Goal: Task Accomplishment & Management: Use online tool/utility

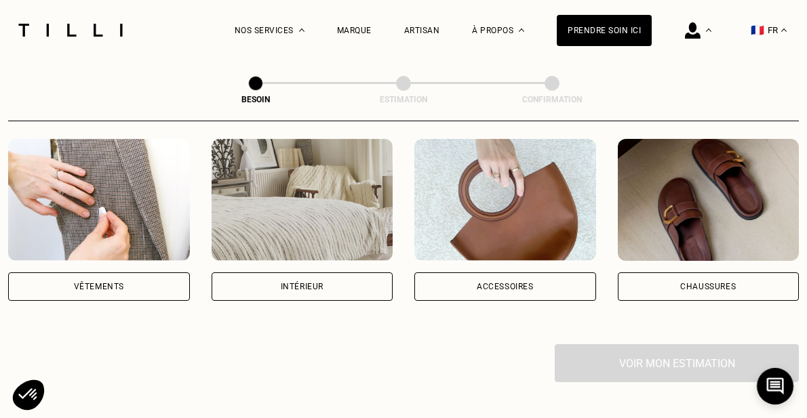
scroll to position [265, 0]
click at [706, 283] on div "Chaussures" at bounding box center [708, 287] width 56 height 8
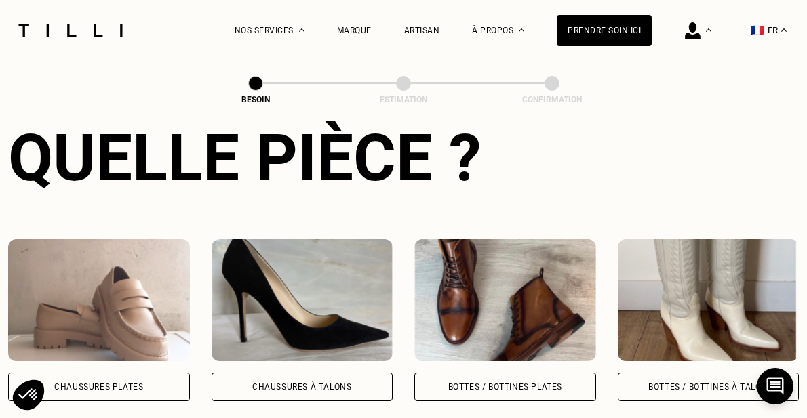
scroll to position [604, 0]
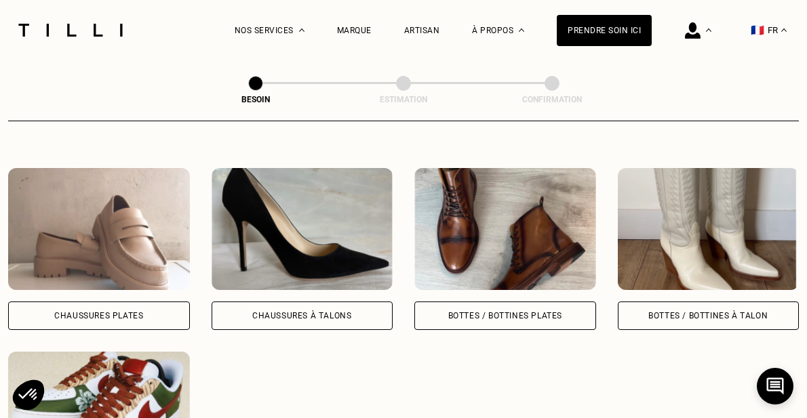
click at [469, 312] on div "Bottes / Bottines plates" at bounding box center [505, 316] width 114 height 8
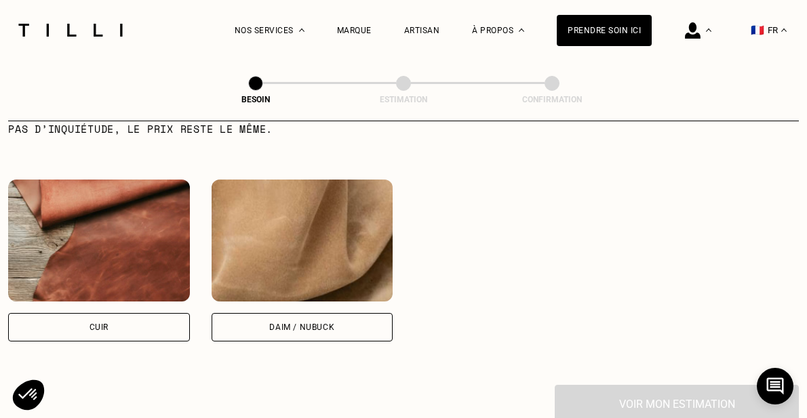
scroll to position [1317, 0]
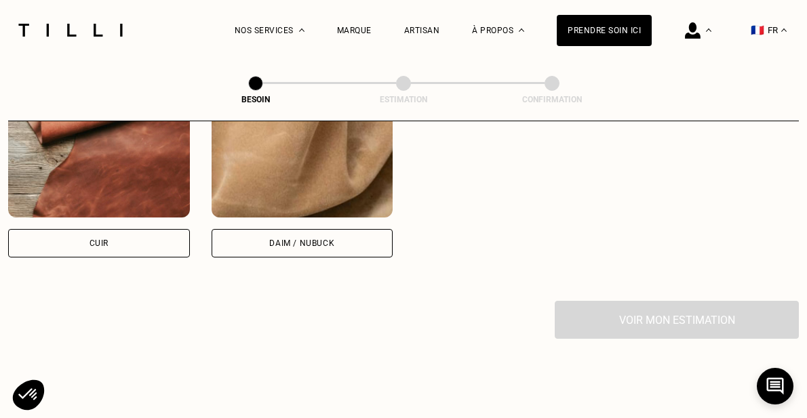
click at [123, 229] on div "Cuir" at bounding box center [99, 243] width 182 height 28
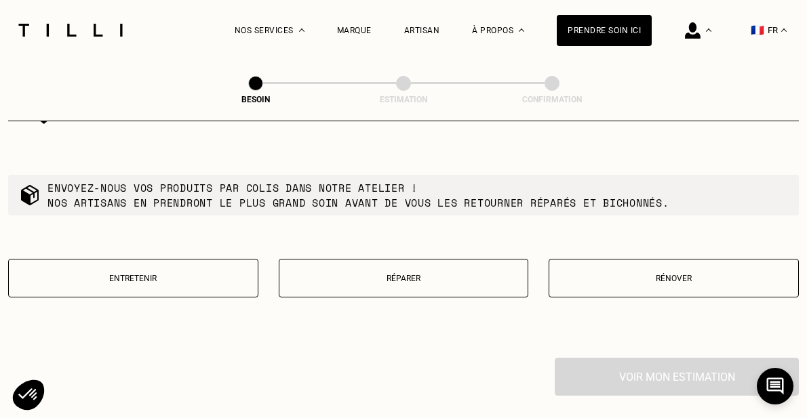
scroll to position [1605, 0]
click at [402, 275] on p "Réparer" at bounding box center [403, 279] width 235 height 9
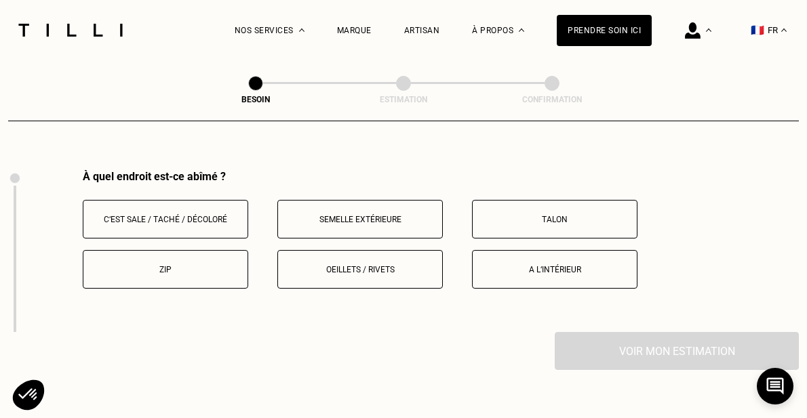
scroll to position [1795, 0]
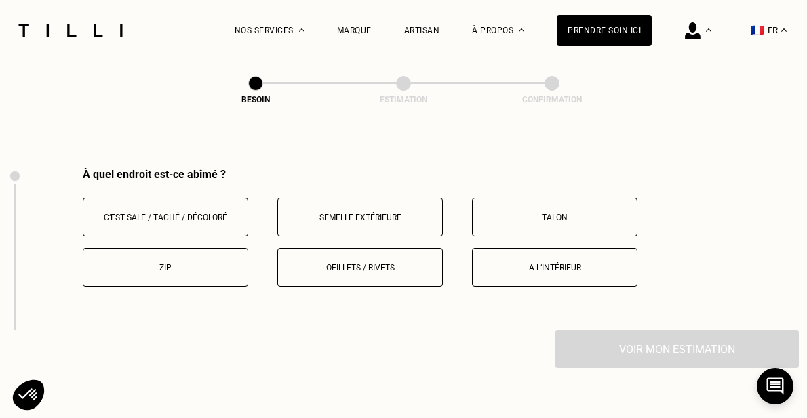
click at [165, 263] on p "Zip" at bounding box center [165, 267] width 151 height 9
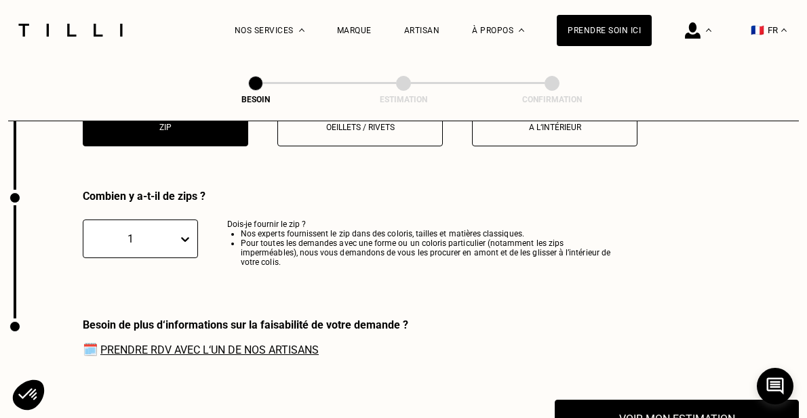
scroll to position [1957, 0]
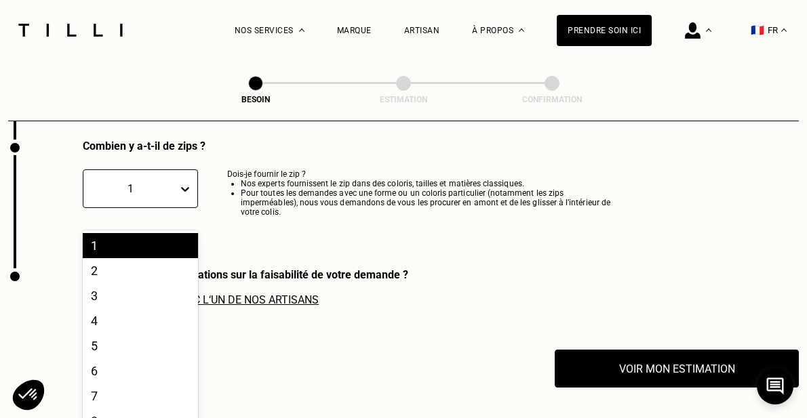
click at [186, 206] on div "1, 1 of 10. 10 results available. Use Up and Down to choose options, press Ente…" at bounding box center [140, 197] width 115 height 56
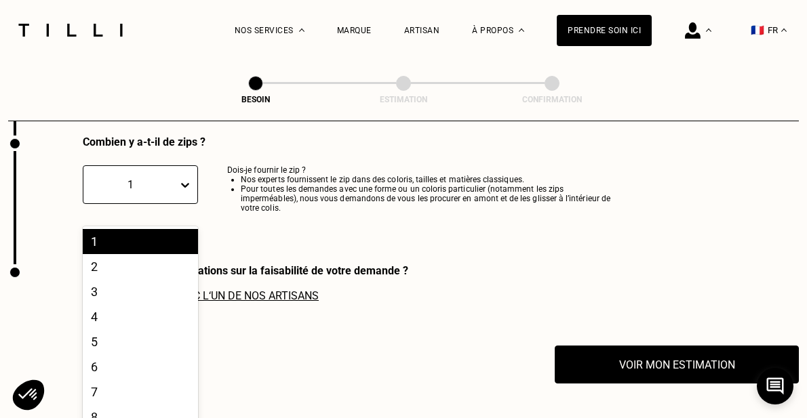
scroll to position [1990, 0]
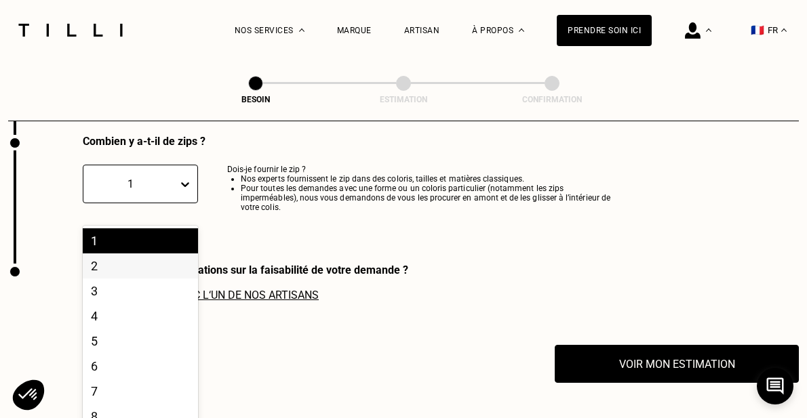
click at [127, 254] on div "2" at bounding box center [140, 266] width 115 height 25
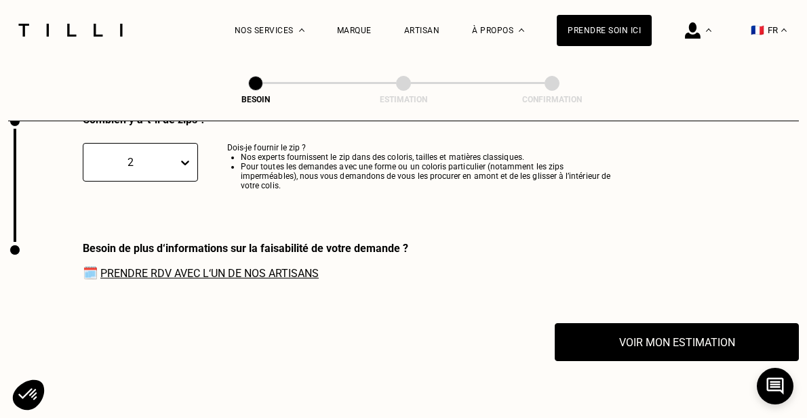
scroll to position [2013, 0]
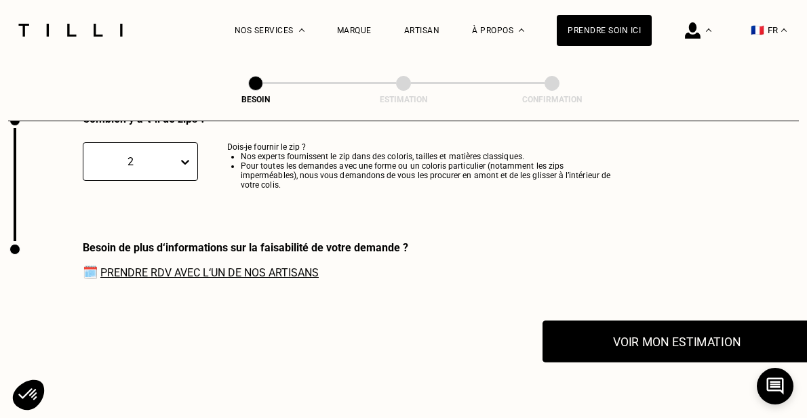
click at [644, 328] on button "Voir mon estimation" at bounding box center [676, 342] width 268 height 42
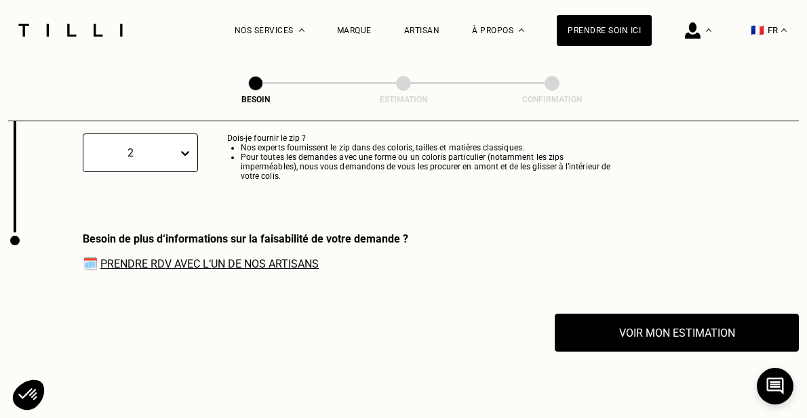
scroll to position [2024, 0]
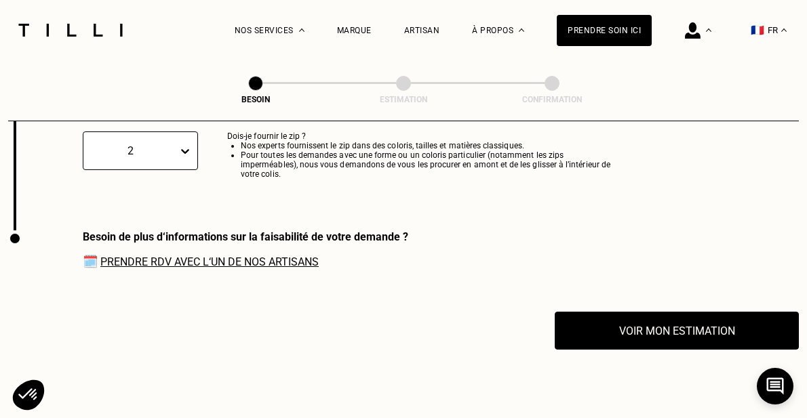
click at [299, 256] on link "Prendre RDV avec l‘un de nos artisans" at bounding box center [209, 262] width 218 height 13
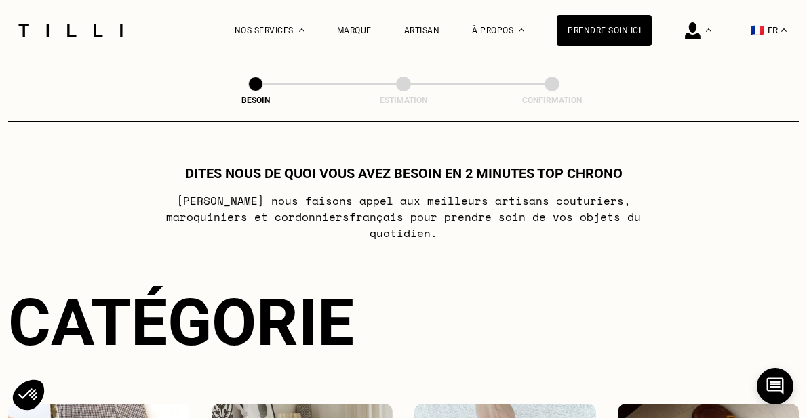
scroll to position [0, 0]
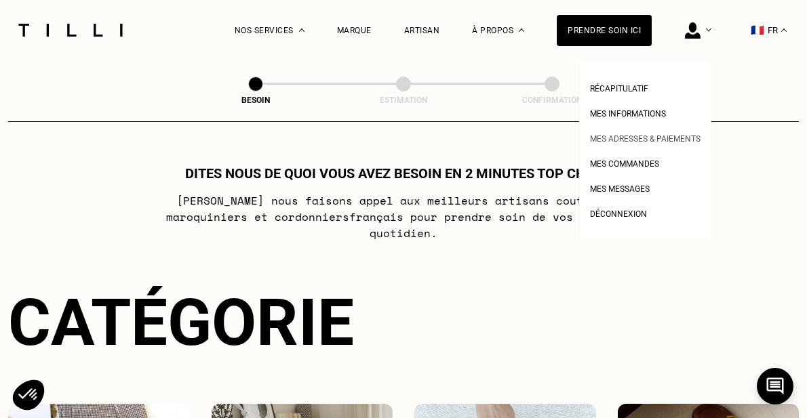
click at [643, 138] on span "Mes adresses & paiements" at bounding box center [645, 138] width 111 height 9
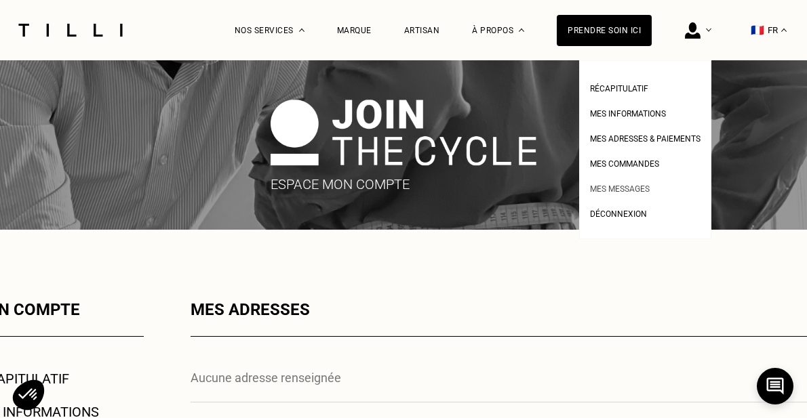
click at [635, 192] on span "Mes messages" at bounding box center [620, 188] width 60 height 9
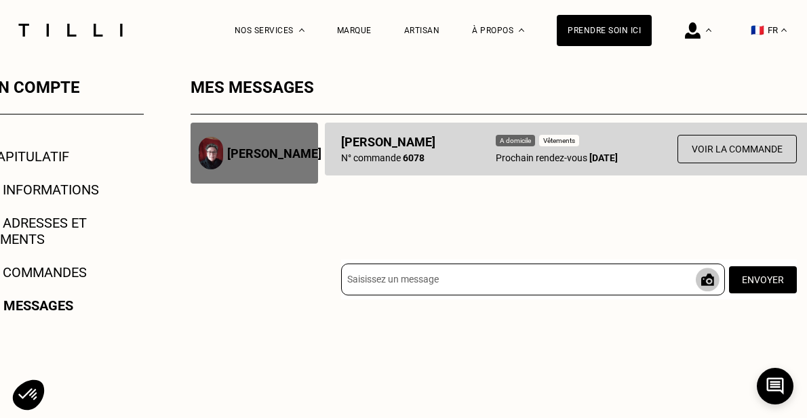
scroll to position [223, 0]
click at [723, 142] on button "Voir la commande" at bounding box center [737, 149] width 124 height 30
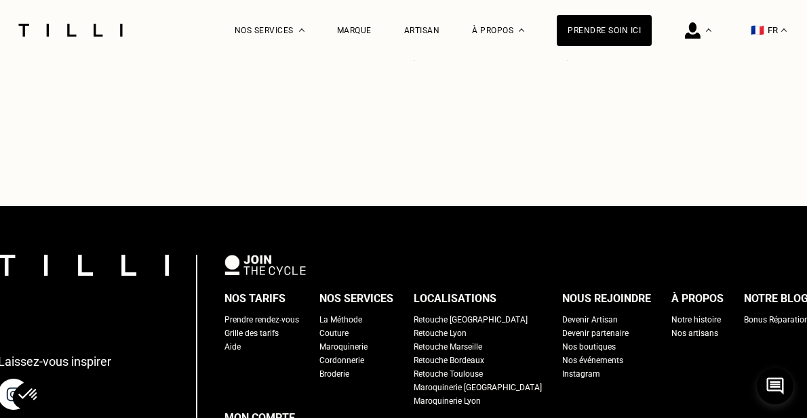
scroll to position [909, 0]
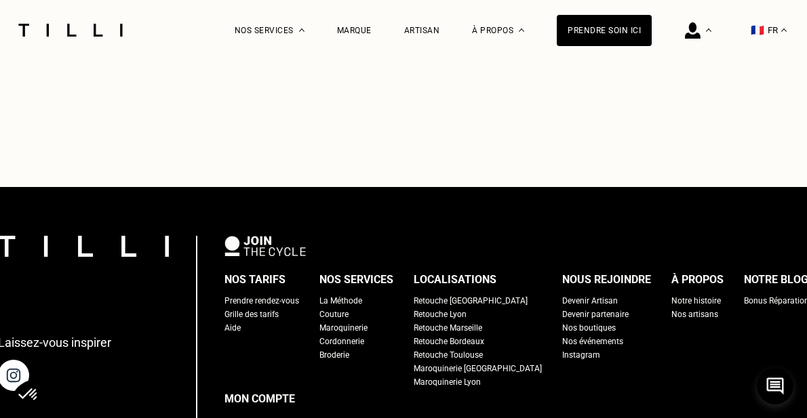
click at [477, 362] on div "Maroquinerie [GEOGRAPHIC_DATA]" at bounding box center [478, 369] width 128 height 14
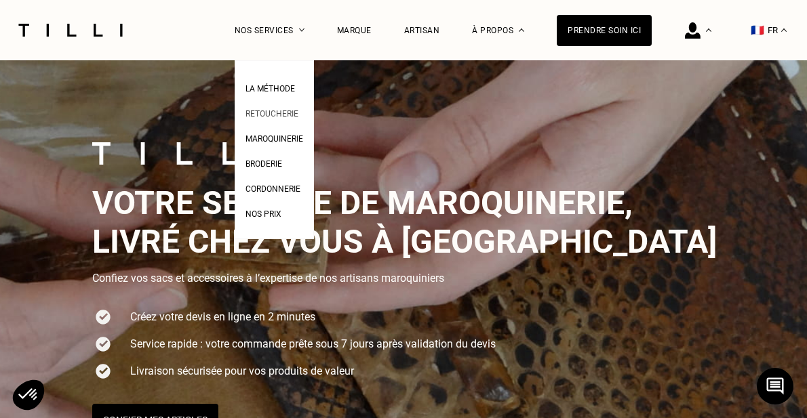
click at [283, 116] on span "Retoucherie" at bounding box center [271, 113] width 53 height 9
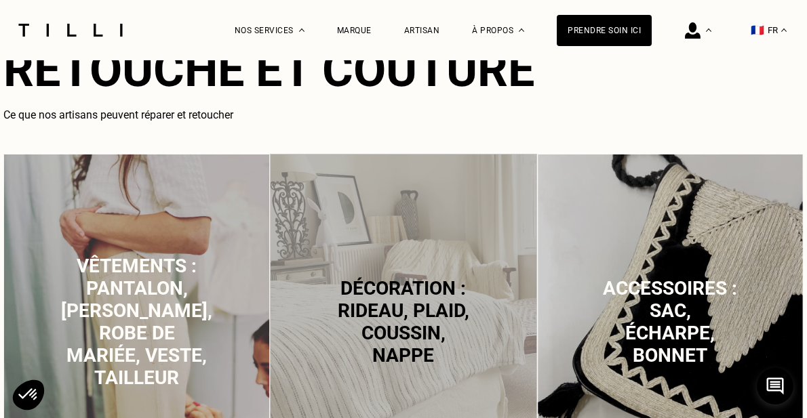
scroll to position [831, 0]
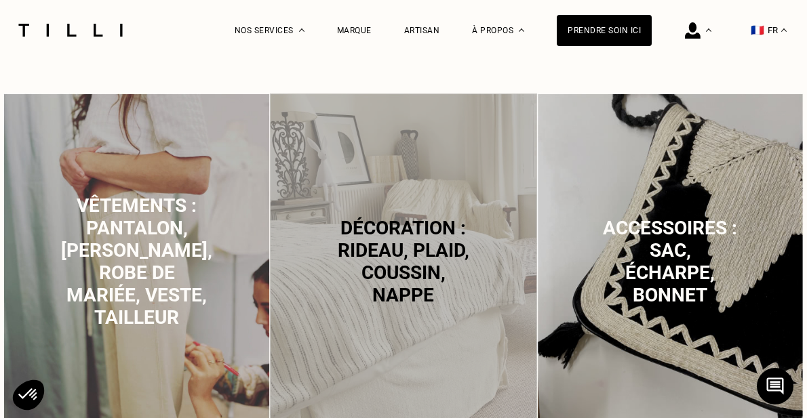
click at [131, 272] on span "Vêtements : pantalon, [PERSON_NAME], robe de mariée, veste, tailleur" at bounding box center [136, 262] width 151 height 134
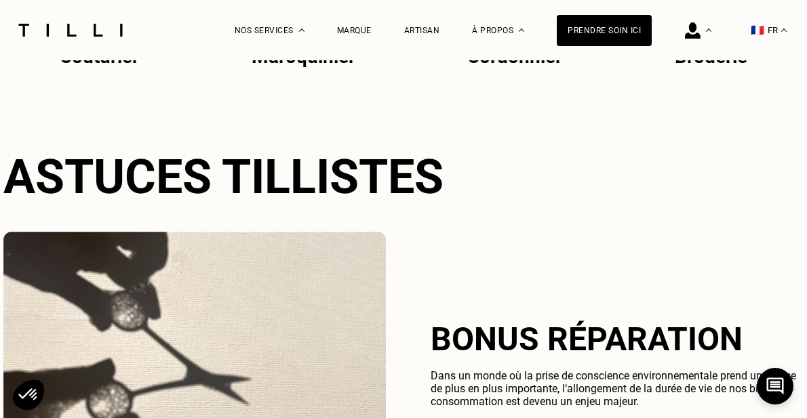
scroll to position [2843, 0]
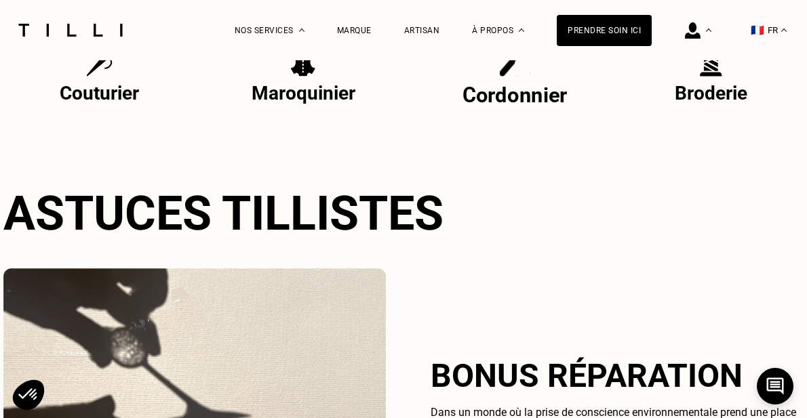
click at [504, 74] on img at bounding box center [515, 60] width 32 height 34
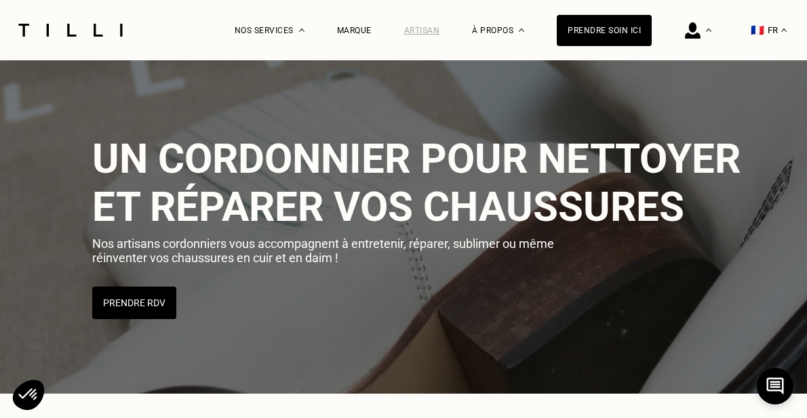
click at [426, 31] on div "Artisan" at bounding box center [422, 30] width 36 height 9
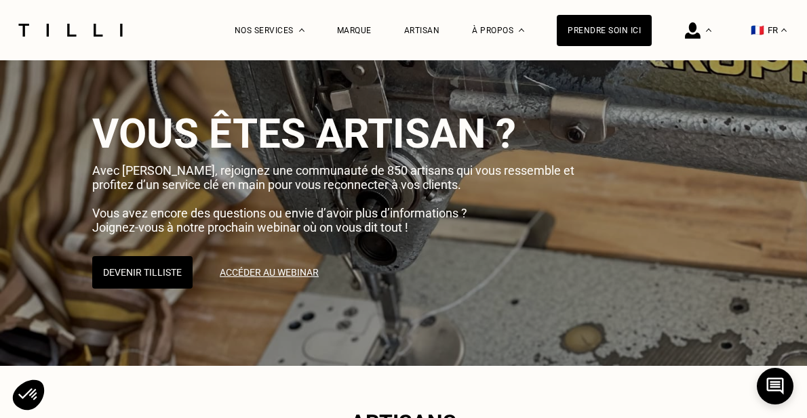
scroll to position [41, 0]
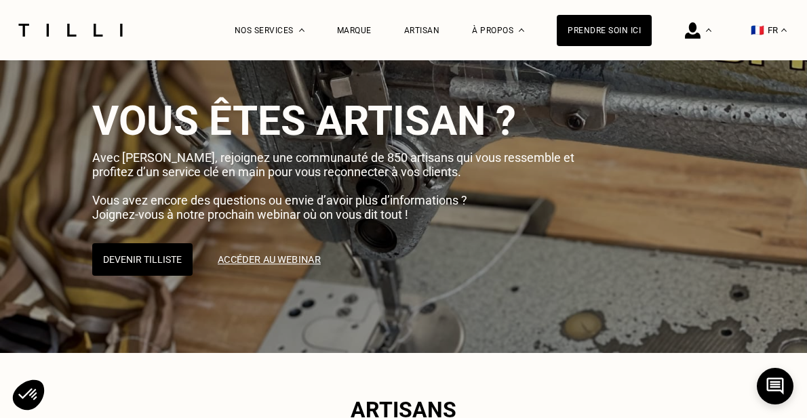
click at [285, 258] on link "Accéder au webinar" at bounding box center [268, 260] width 125 height 34
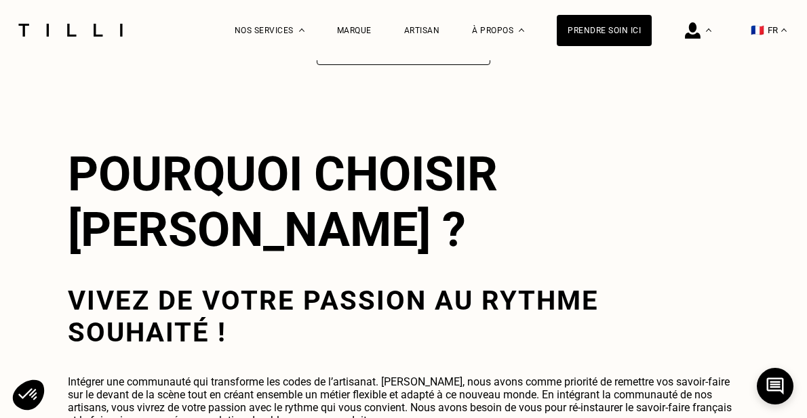
scroll to position [2195, 0]
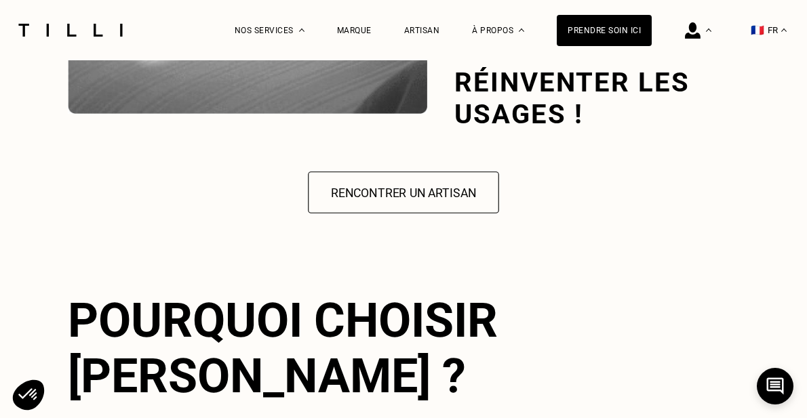
click at [407, 172] on button "Rencontrer un artisan" at bounding box center [403, 193] width 191 height 42
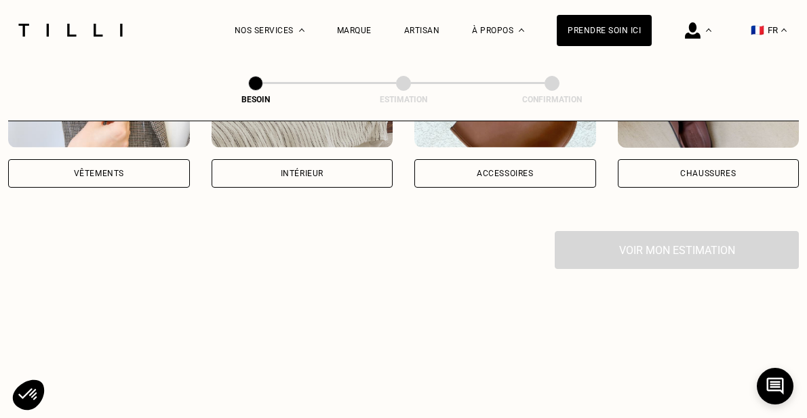
scroll to position [384, 0]
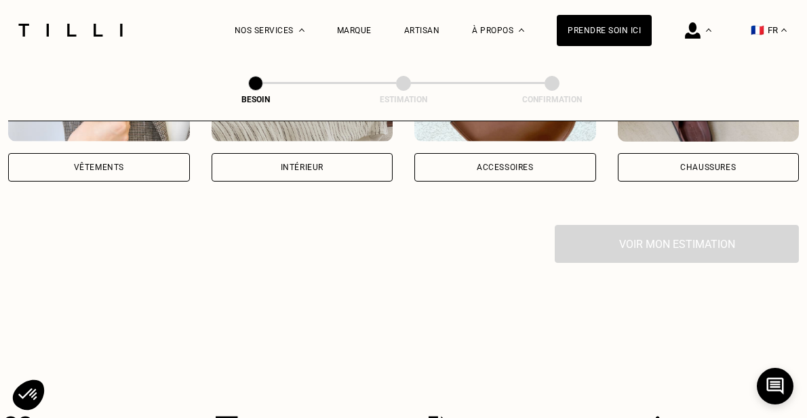
click at [106, 153] on div "Vêtements" at bounding box center [99, 167] width 182 height 28
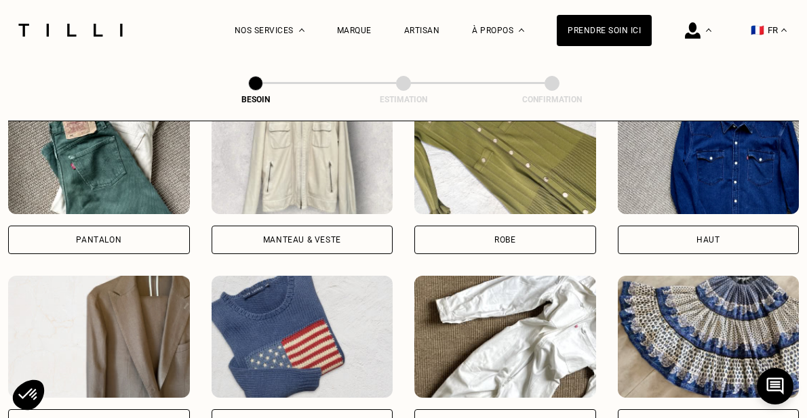
scroll to position [681, 0]
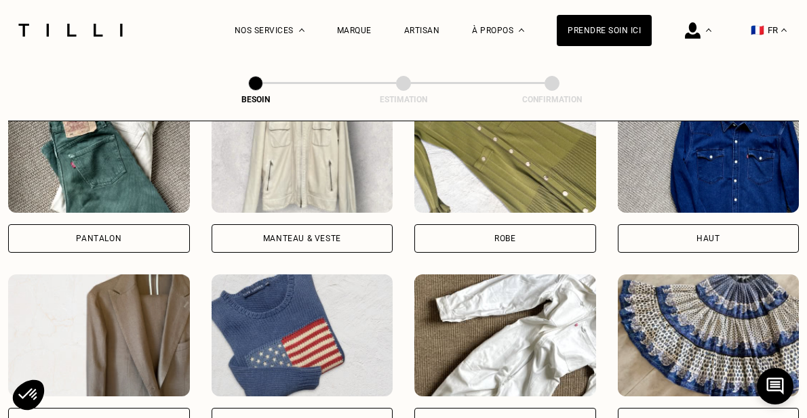
click at [274, 224] on div "Manteau & Veste" at bounding box center [303, 238] width 182 height 28
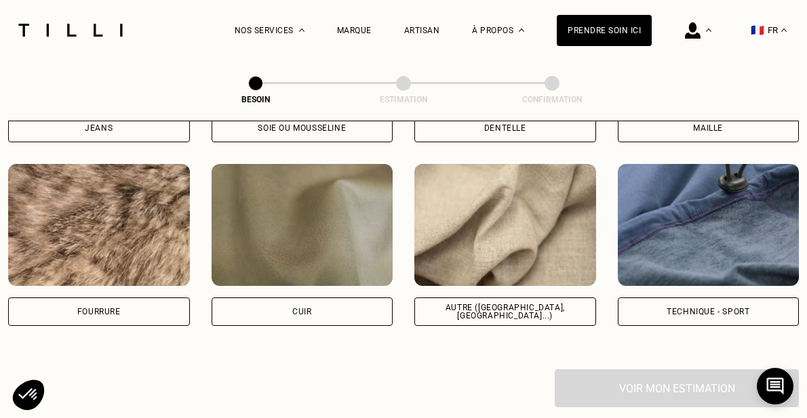
scroll to position [1618, 0]
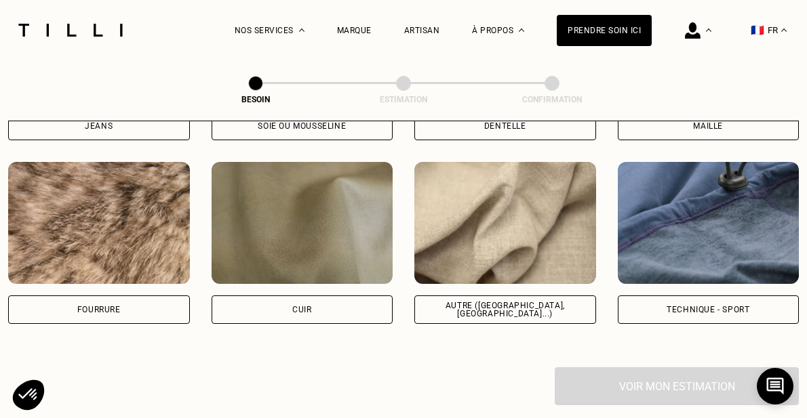
click at [470, 302] on div "Autre ([GEOGRAPHIC_DATA], [GEOGRAPHIC_DATA]...)" at bounding box center [505, 310] width 159 height 16
select select "FR"
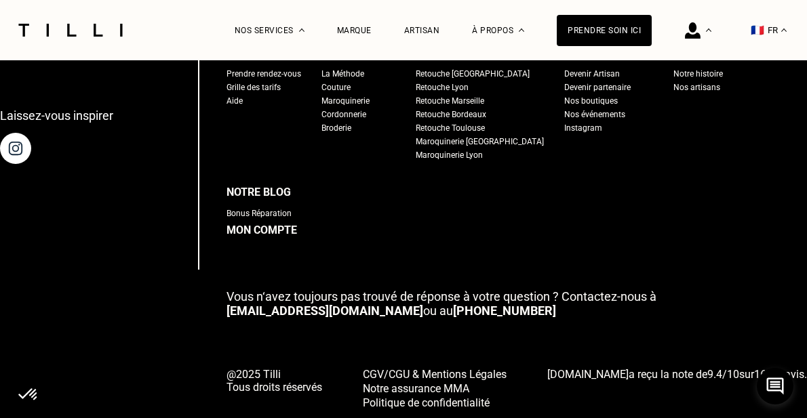
scroll to position [2668, 0]
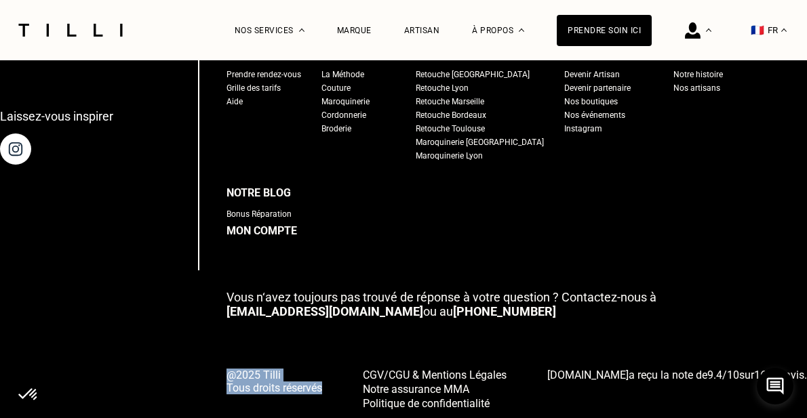
drag, startPoint x: 237, startPoint y: 339, endPoint x: 245, endPoint y: 369, distance: 31.6
click at [245, 369] on div "Laissez-vous inspirer Nos tarifs Prendre rendez-vous Grille des tarifs Aide Nos…" at bounding box center [403, 209] width 807 height 401
